Goal: Information Seeking & Learning: Learn about a topic

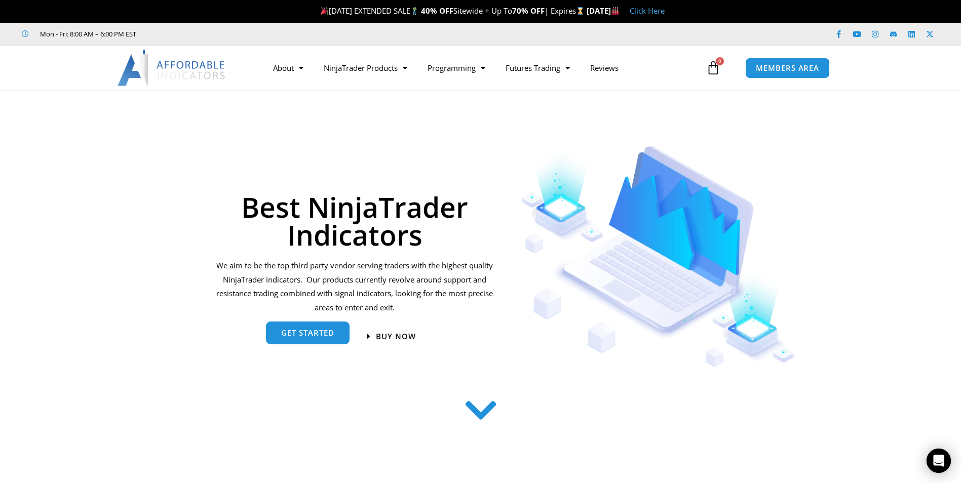
click at [318, 338] on link "get started" at bounding box center [308, 333] width 84 height 23
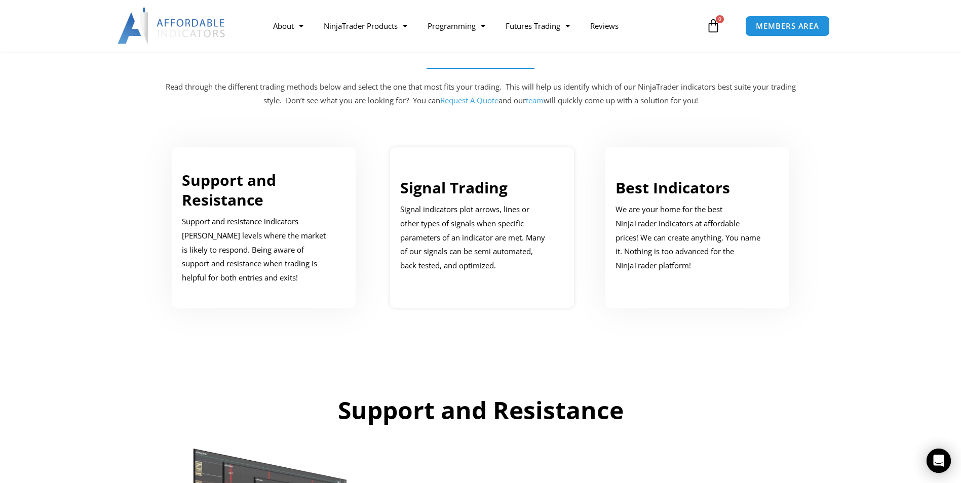
scroll to position [512, 0]
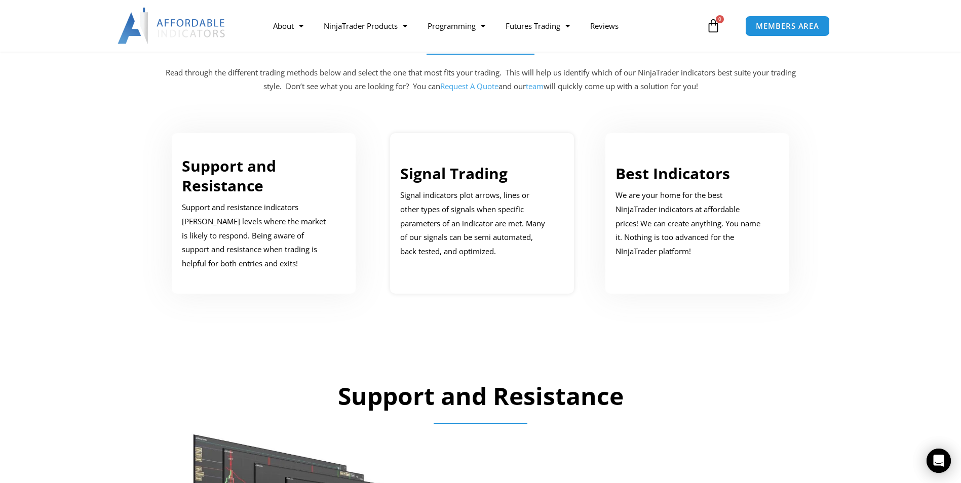
click at [454, 175] on link "Signal Trading" at bounding box center [453, 173] width 107 height 21
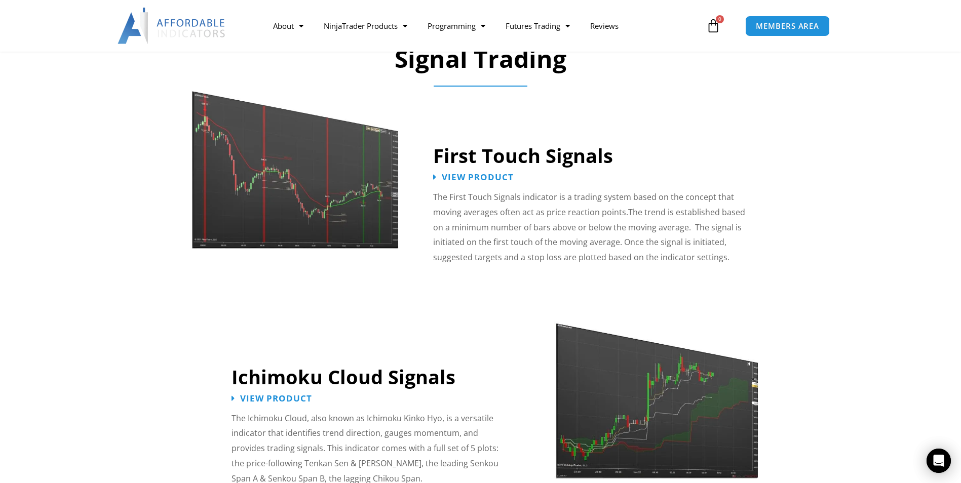
scroll to position [1558, 0]
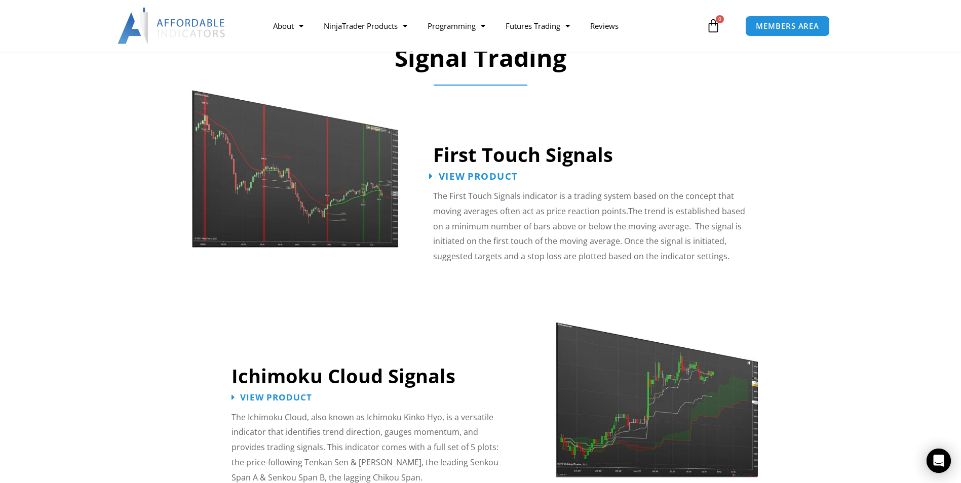
click at [493, 172] on span "View Product" at bounding box center [478, 177] width 79 height 10
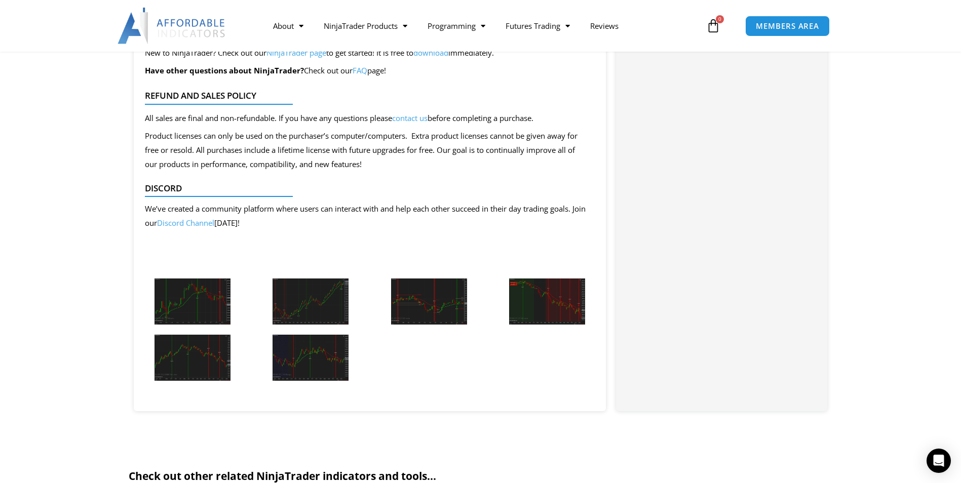
scroll to position [1013, 0]
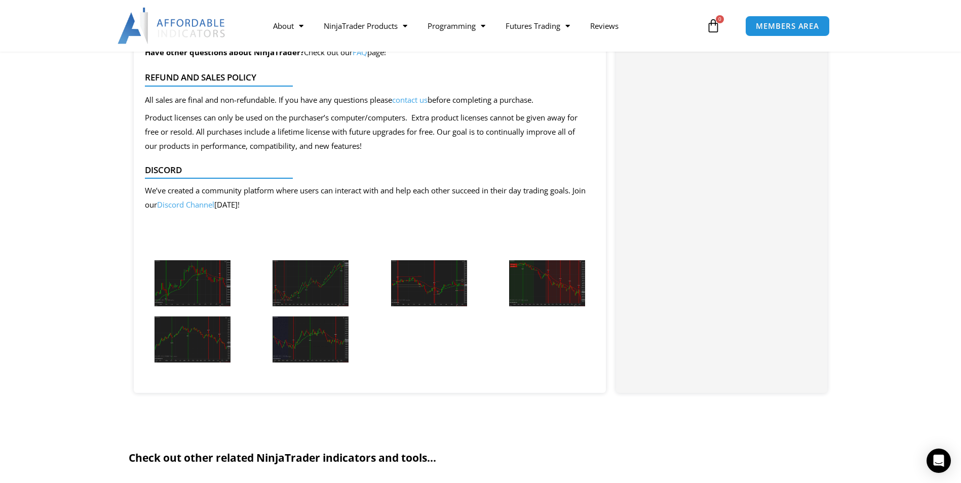
click at [191, 276] on img at bounding box center [193, 283] width 76 height 46
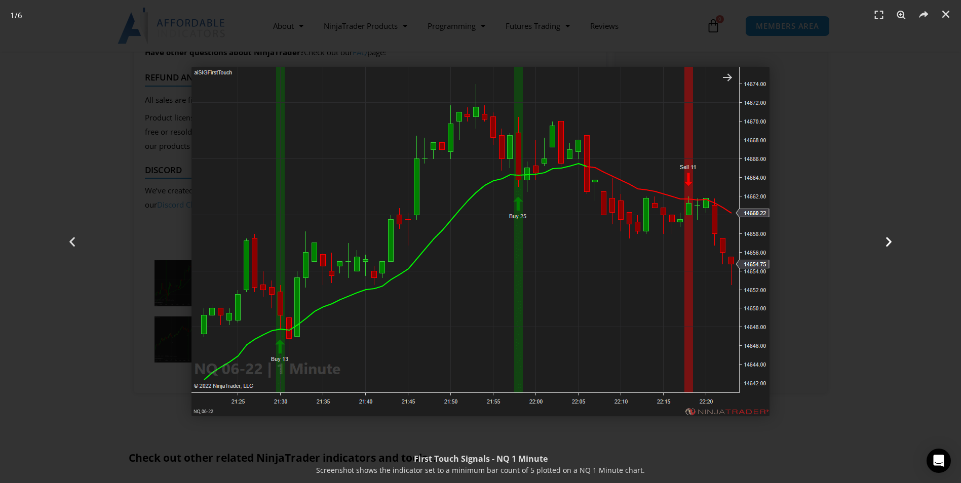
click at [891, 244] on icon "Next slide" at bounding box center [889, 242] width 13 height 13
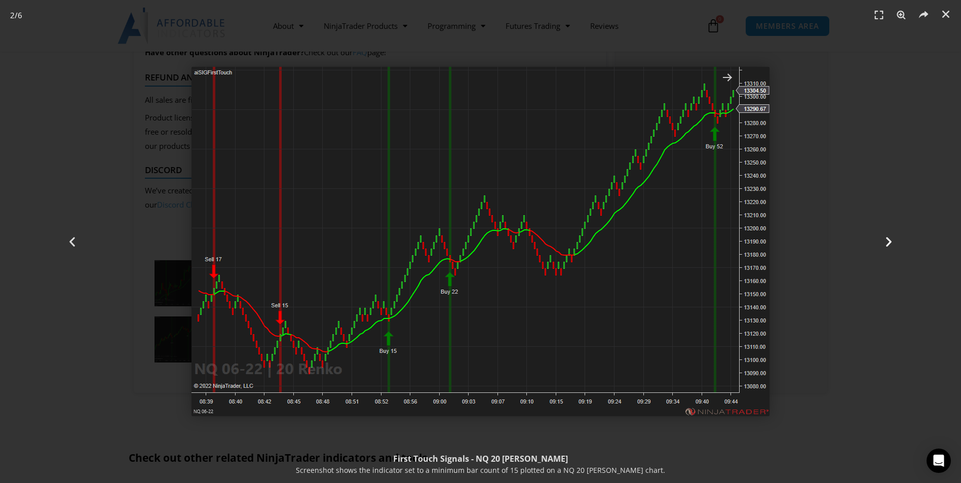
click at [889, 242] on icon "Next slide" at bounding box center [889, 242] width 13 height 13
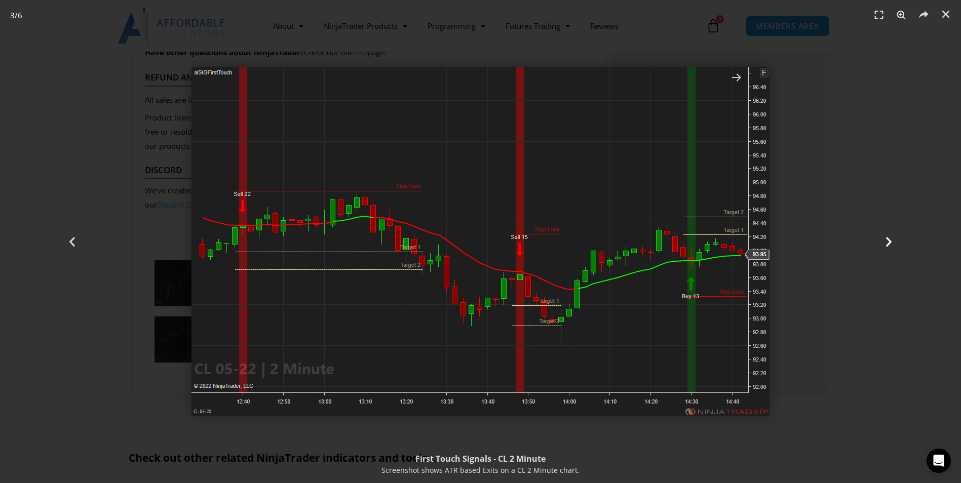
click at [887, 243] on icon "Next slide" at bounding box center [889, 242] width 13 height 13
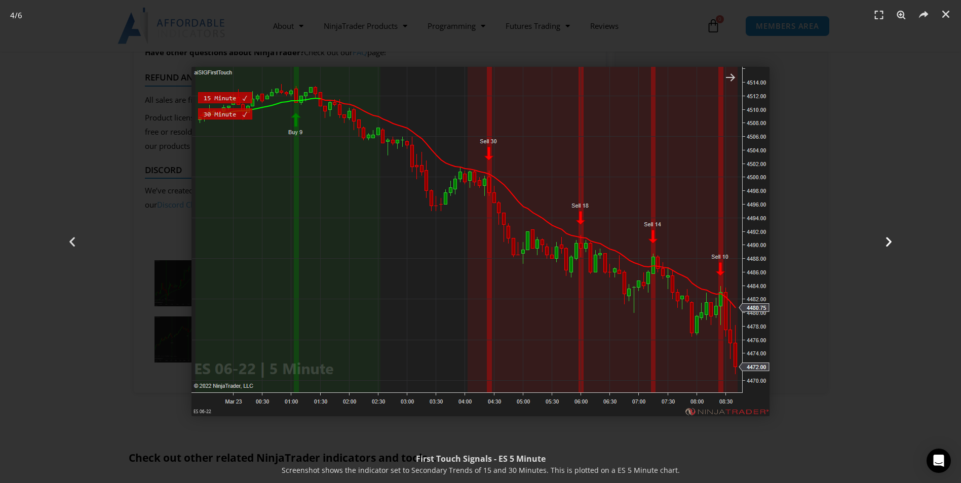
click at [888, 240] on icon "Next slide" at bounding box center [889, 242] width 13 height 13
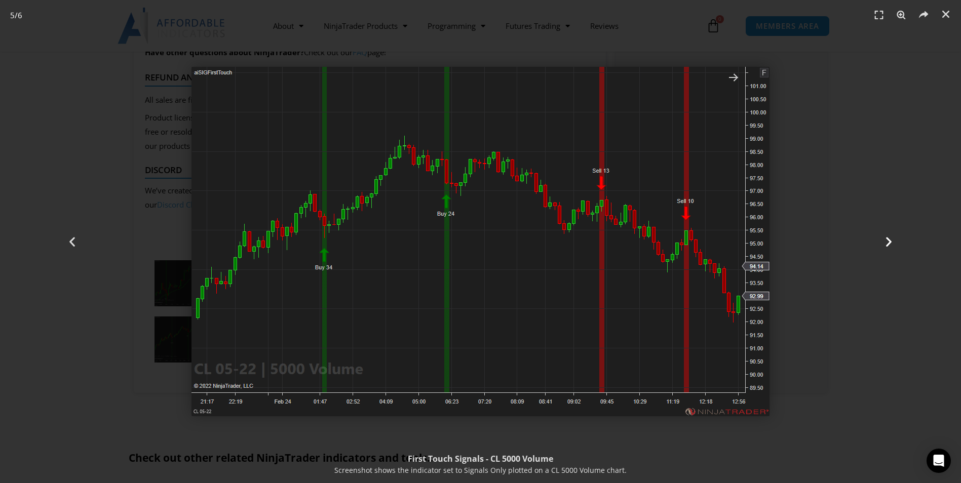
click at [891, 243] on icon "Next slide" at bounding box center [889, 242] width 13 height 13
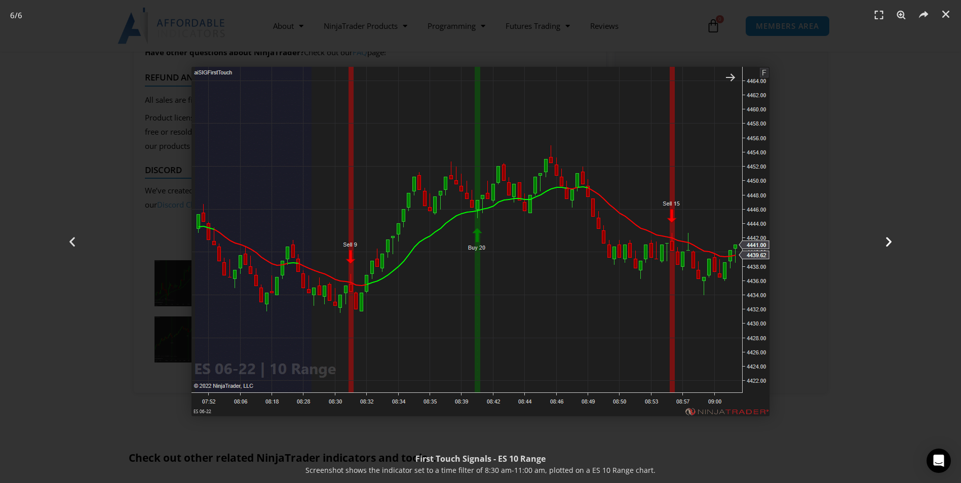
click at [891, 243] on icon "Next slide" at bounding box center [889, 242] width 13 height 13
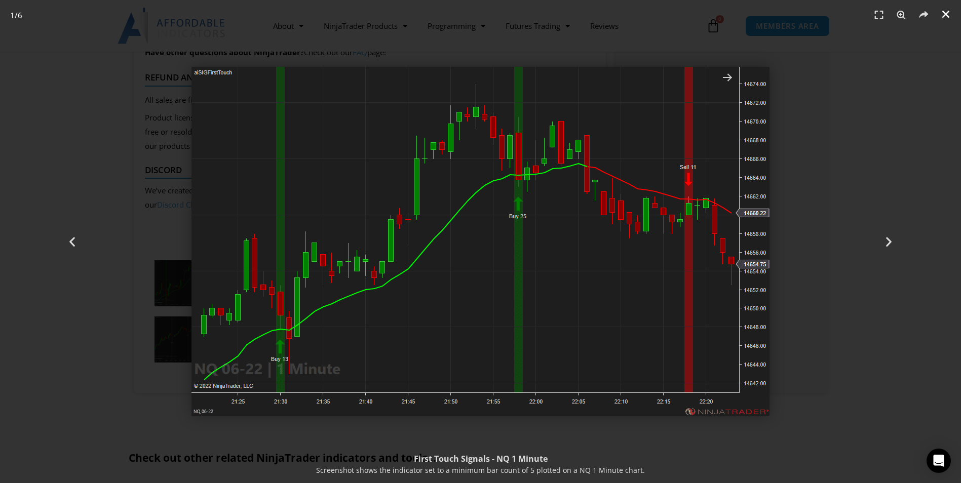
click at [948, 12] on icon "Close (Esc)" at bounding box center [946, 14] width 10 height 10
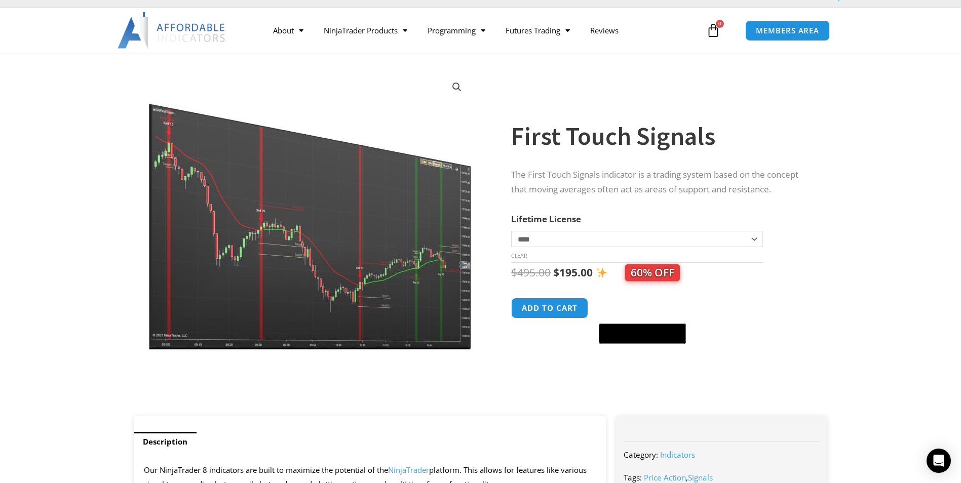
scroll to position [0, 0]
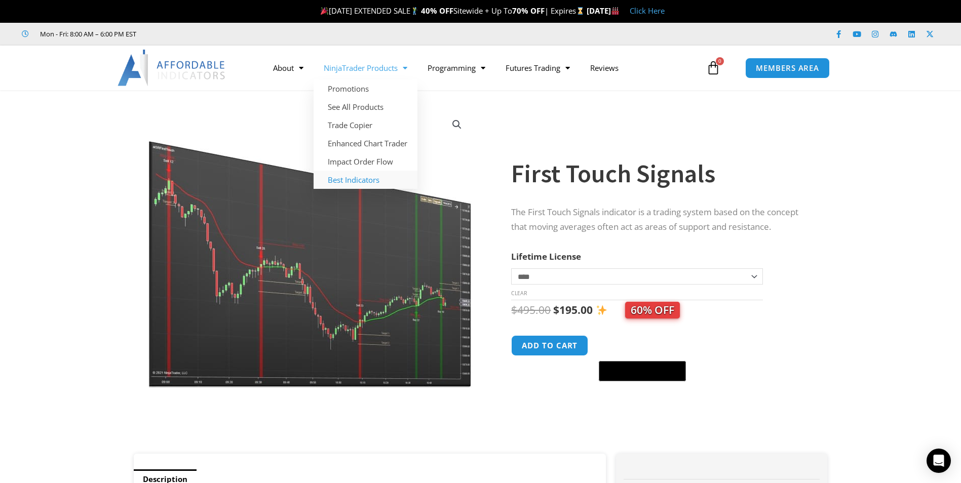
click at [360, 182] on link "Best Indicators" at bounding box center [366, 180] width 104 height 18
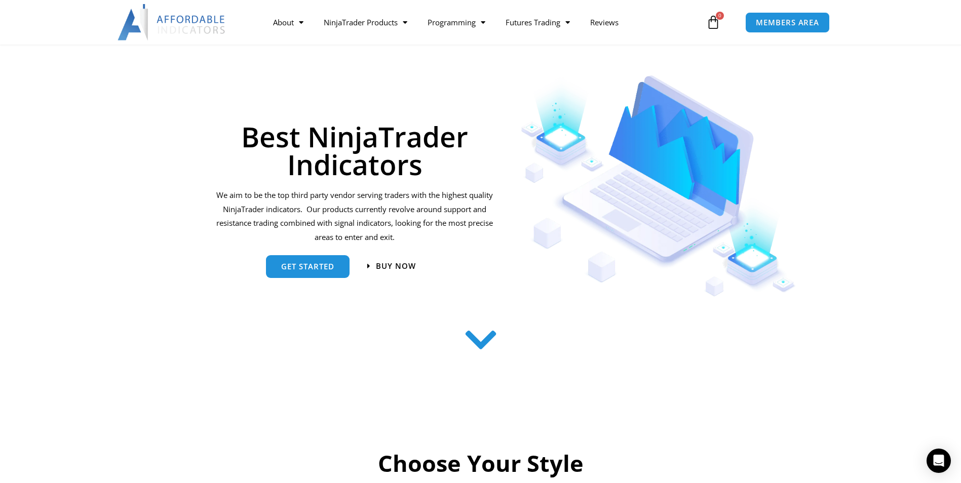
scroll to position [101, 0]
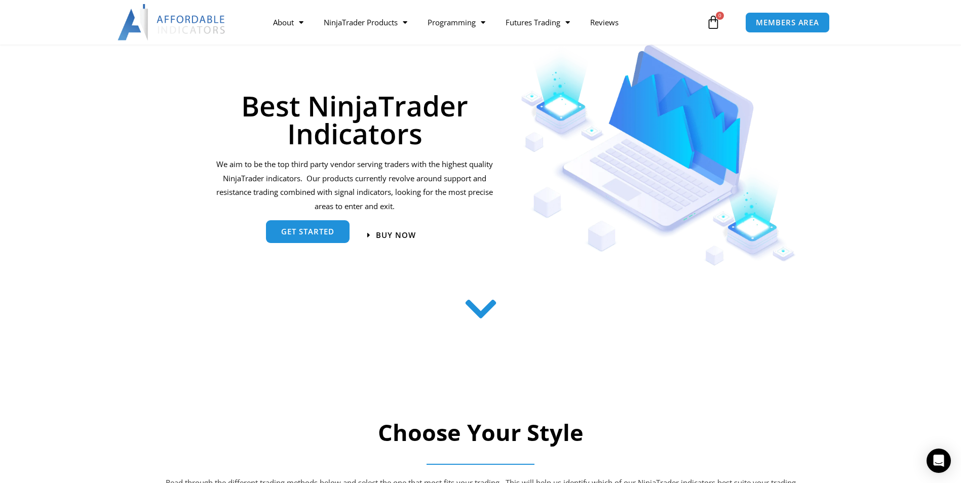
click at [309, 238] on link "get started" at bounding box center [308, 231] width 84 height 23
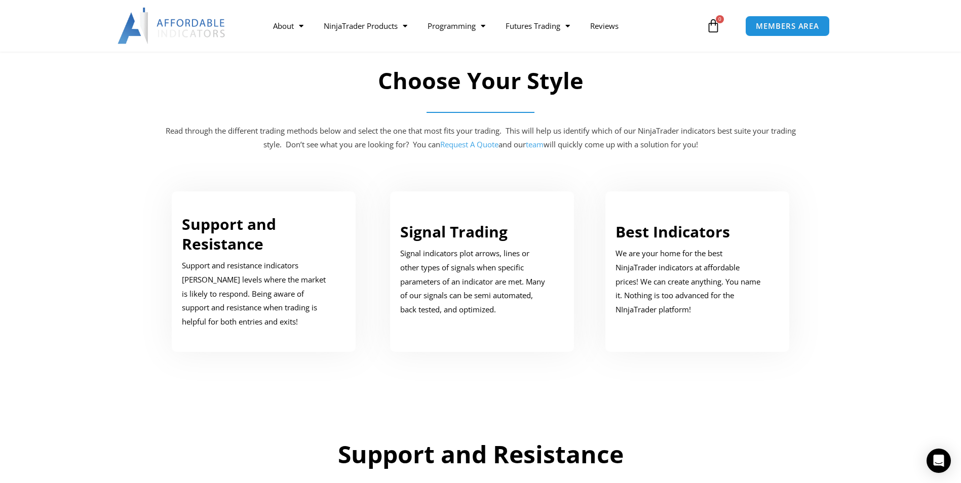
scroll to position [512, 0]
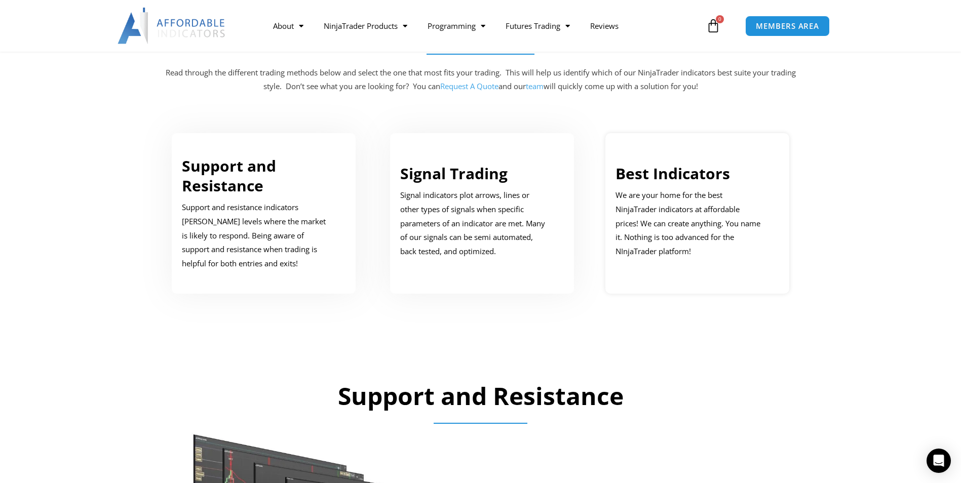
click at [671, 184] on div "Best Indicators We are your home for the best NinjaTrader indicators at afforda…" at bounding box center [690, 211] width 149 height 95
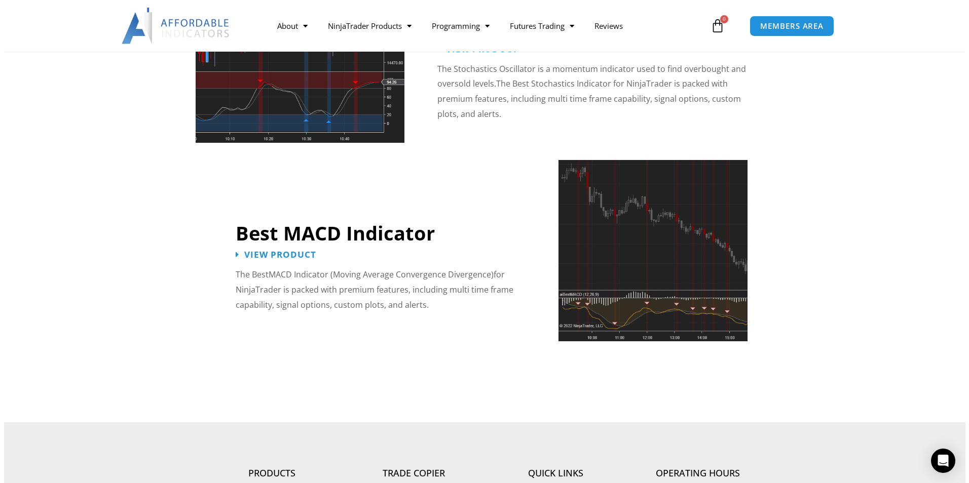
scroll to position [2032, 0]
